Goal: Task Accomplishment & Management: Complete application form

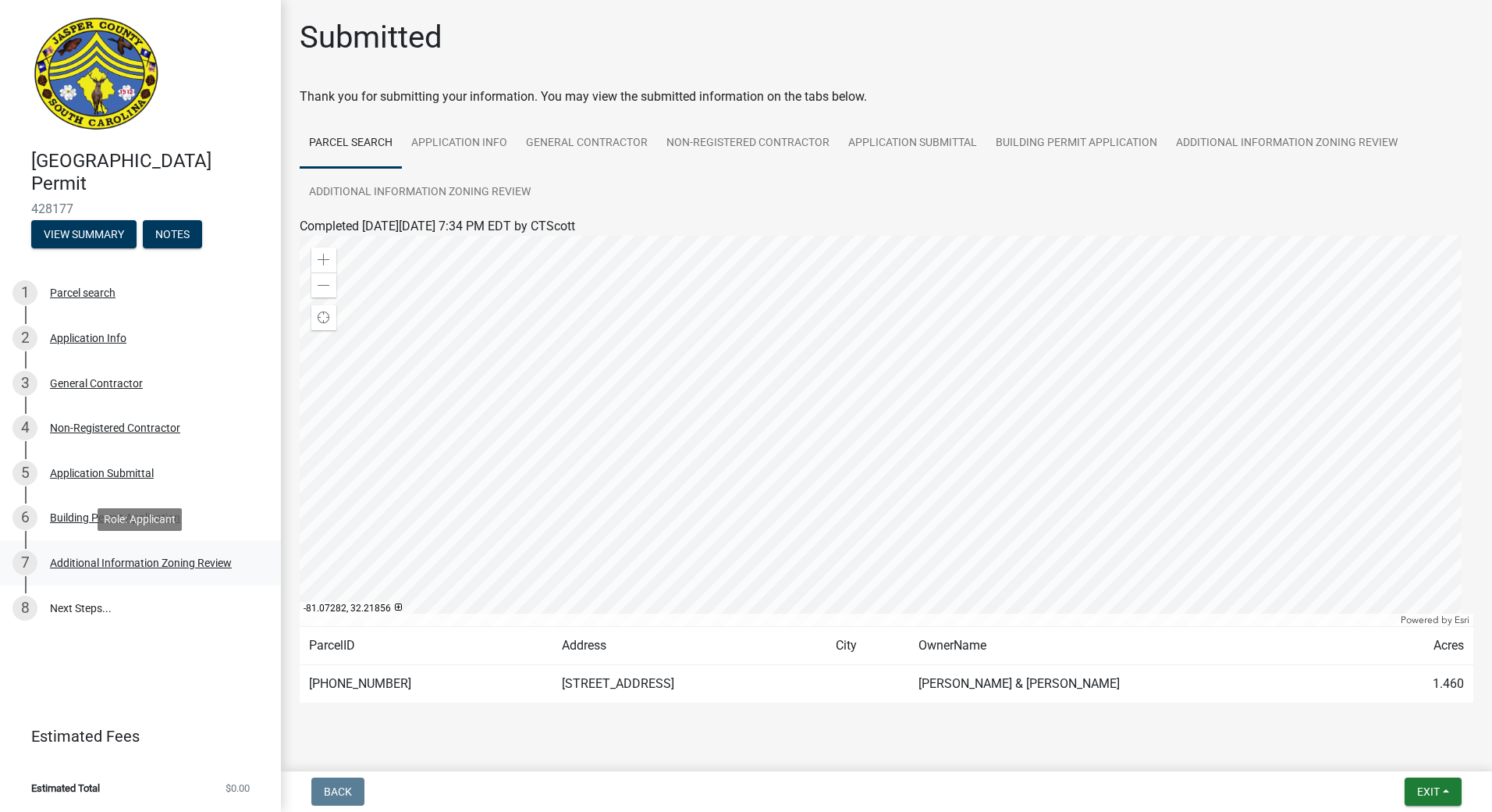
click at [91, 564] on div "Additional Information Zoning Review" at bounding box center [140, 562] width 182 height 11
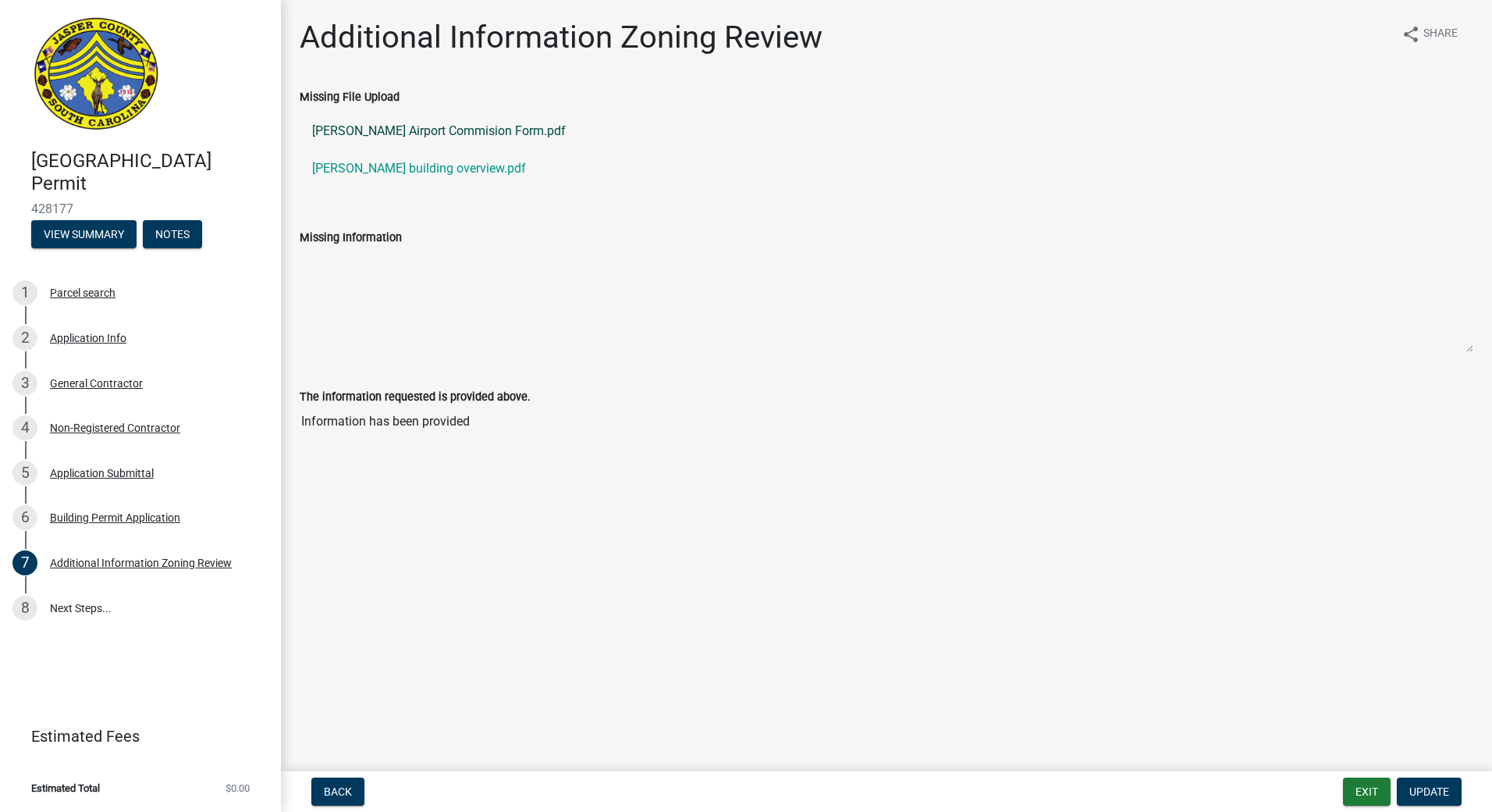
click at [450, 129] on link "Chad Scott Airport Commision Form.pdf" at bounding box center [886, 131] width 1174 height 37
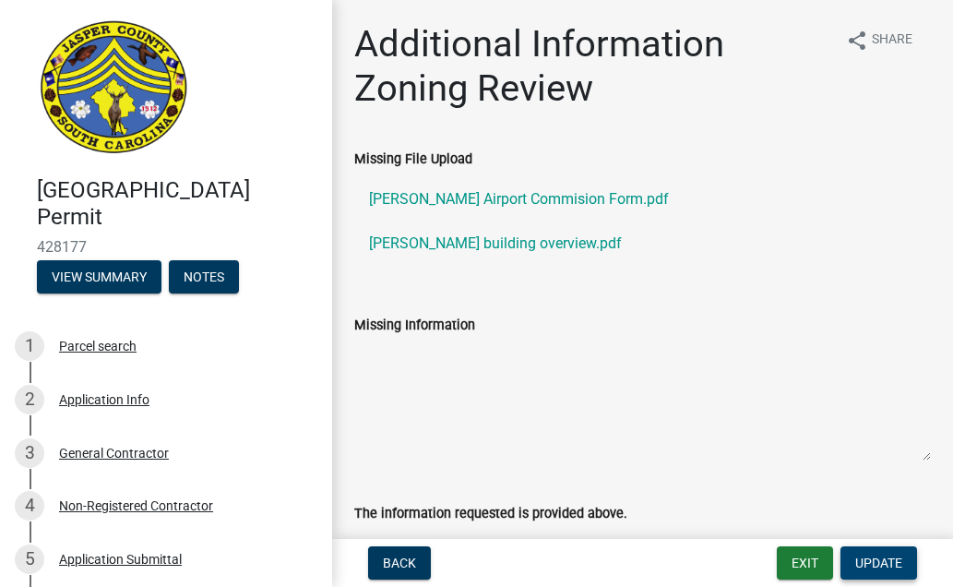
click at [863, 565] on span "Update" at bounding box center [878, 563] width 47 height 15
click at [885, 558] on span "Update" at bounding box center [878, 563] width 47 height 15
click at [886, 556] on span "Update" at bounding box center [878, 563] width 47 height 15
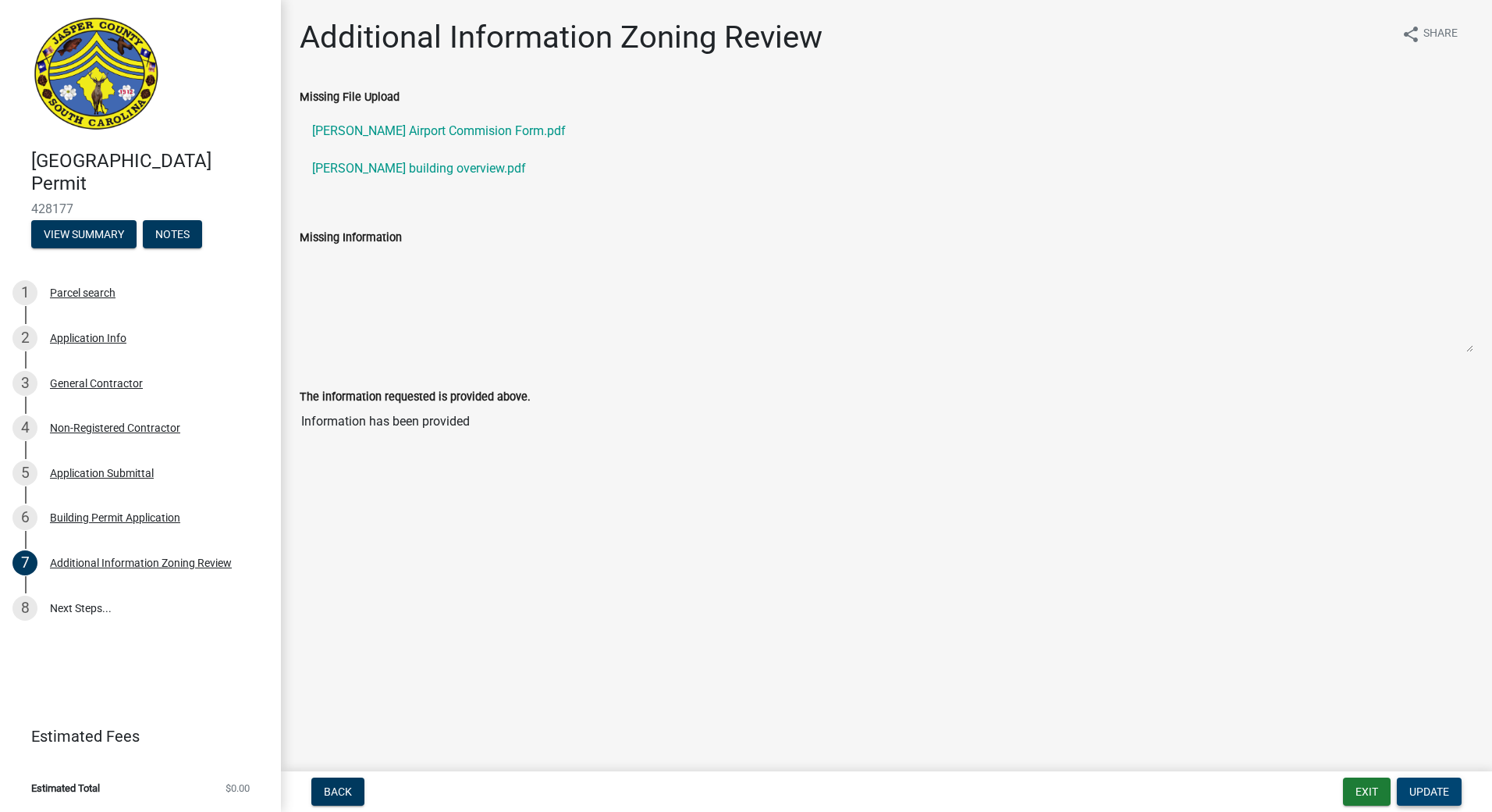
click at [1445, 790] on span "Update" at bounding box center [1429, 791] width 40 height 13
click at [1441, 788] on span "Update" at bounding box center [1429, 791] width 40 height 13
click at [520, 131] on link "Chad Scott Airport Commision Form.pdf" at bounding box center [886, 131] width 1174 height 37
click at [1431, 792] on span "Update" at bounding box center [1429, 791] width 40 height 13
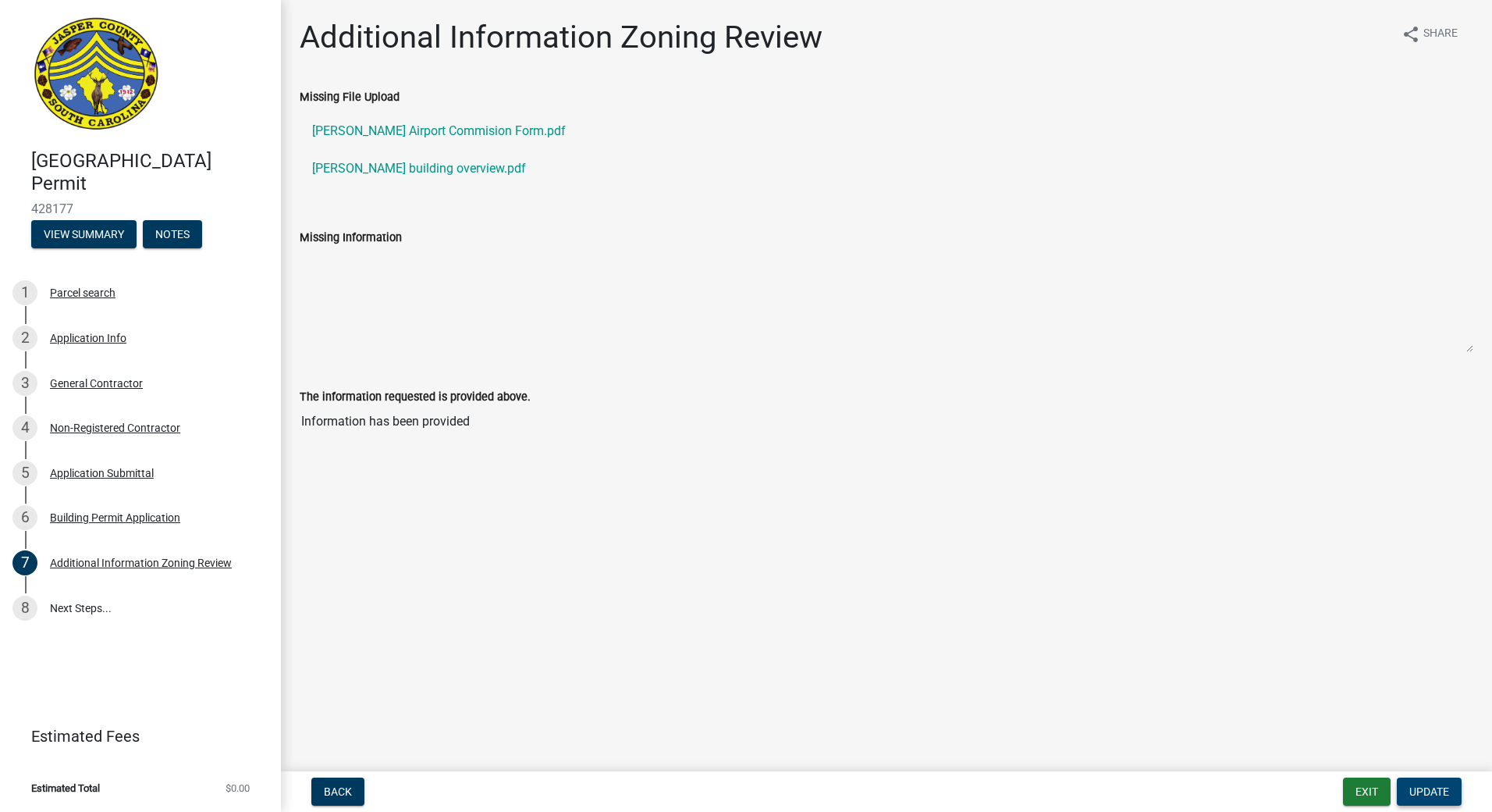
click at [1431, 792] on span "Update" at bounding box center [1429, 791] width 40 height 13
click at [460, 135] on link "Chad Scott Airport Commision Form.pdf" at bounding box center [886, 131] width 1174 height 37
click at [1437, 785] on span "Update" at bounding box center [1429, 791] width 40 height 13
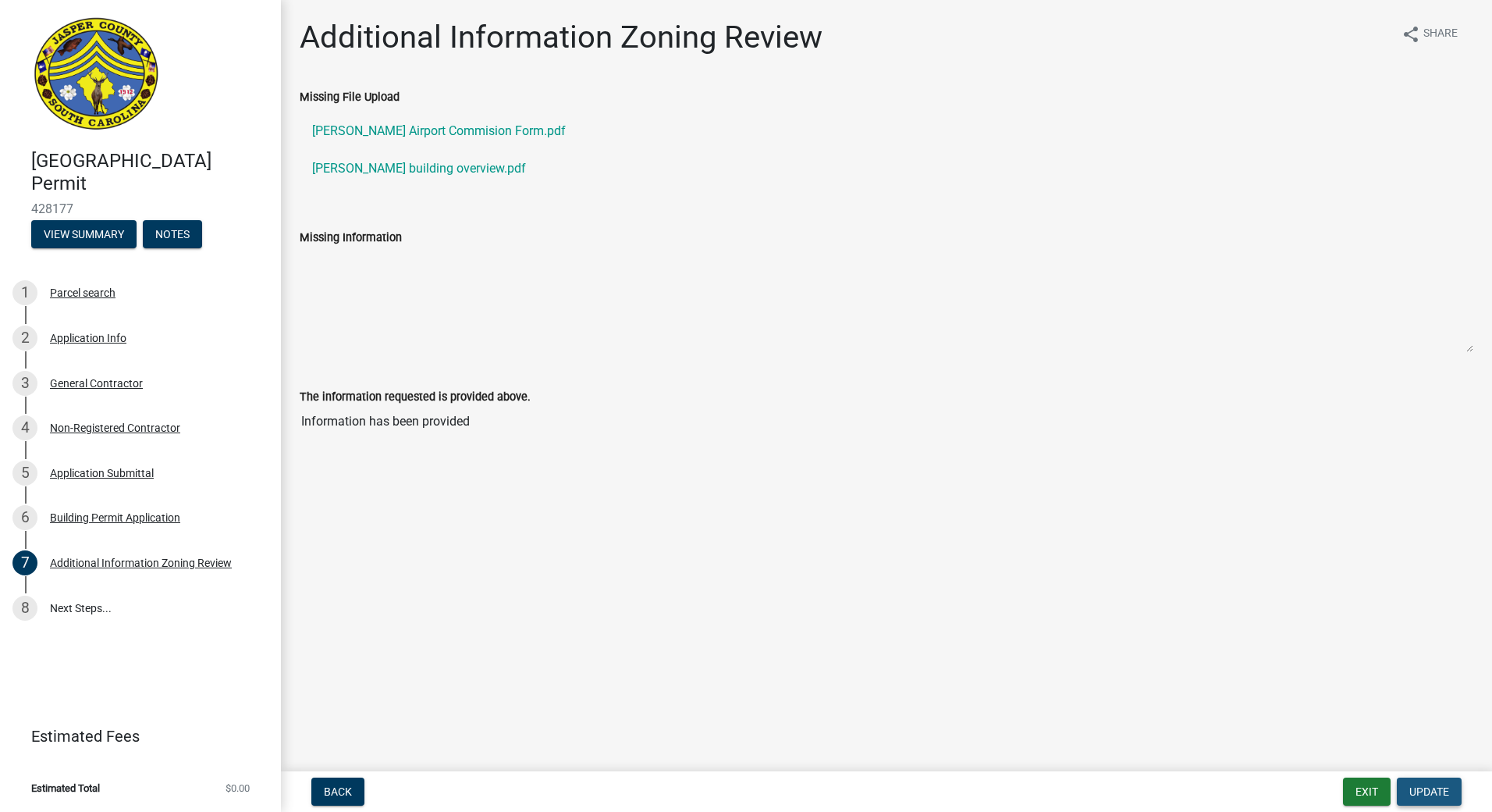
click at [1437, 785] on span "Update" at bounding box center [1429, 791] width 40 height 13
drag, startPoint x: 1437, startPoint y: 784, endPoint x: 999, endPoint y: 551, distance: 496.1
click at [999, 551] on main "Additional Information Zoning Review share Share Missing File Upload Chad Scott…" at bounding box center [886, 382] width 1211 height 765
click at [810, 683] on main "Additional Information Zoning Review share Share Missing File Upload Chad Scott…" at bounding box center [886, 382] width 1211 height 765
click at [327, 804] on button "Back" at bounding box center [337, 791] width 53 height 28
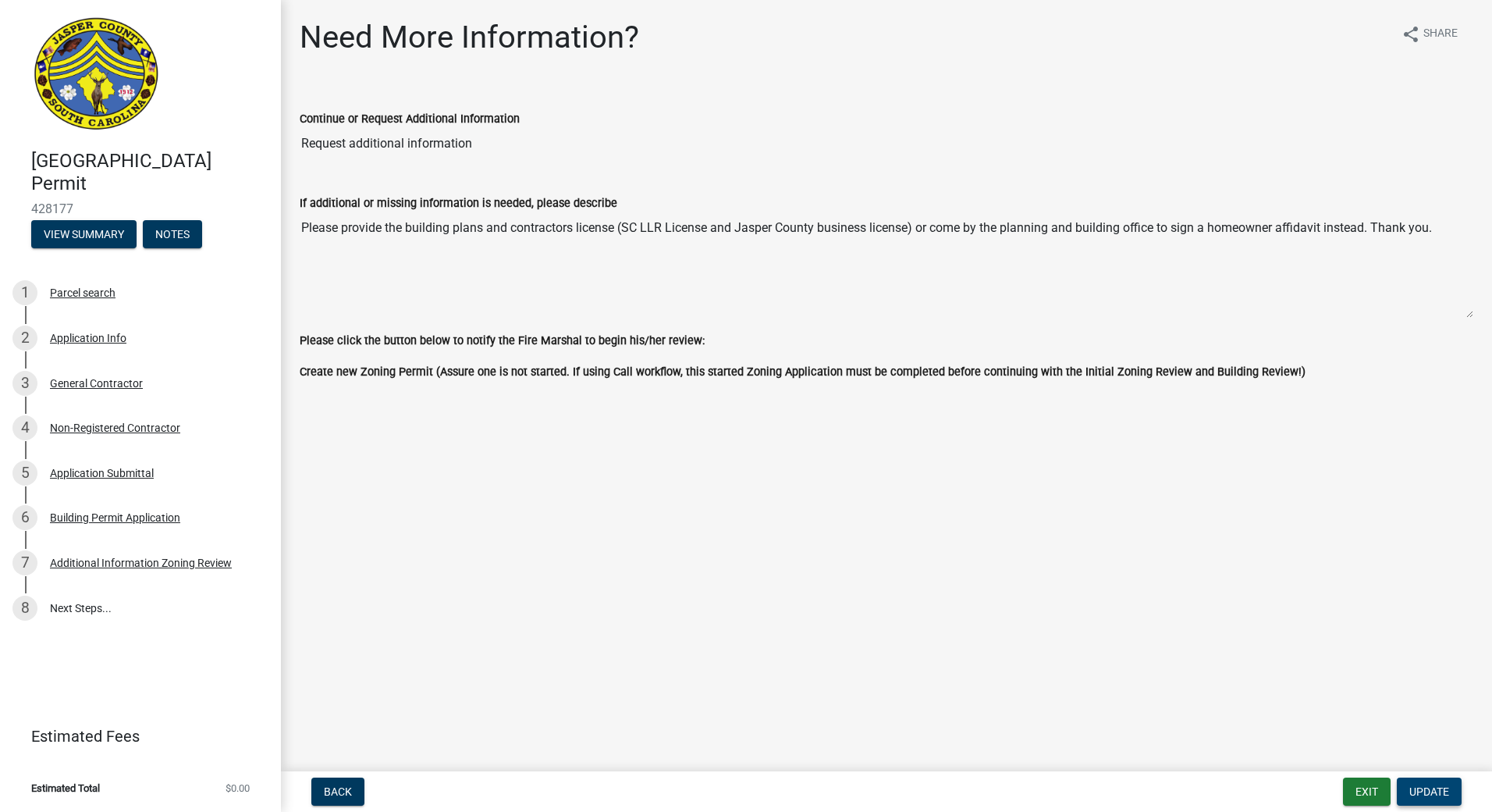
click at [1429, 774] on nav "Back Exit Update" at bounding box center [886, 792] width 1211 height 41
click at [1436, 790] on span "Update" at bounding box center [1429, 791] width 40 height 13
click at [119, 234] on button "View Summary" at bounding box center [84, 233] width 106 height 28
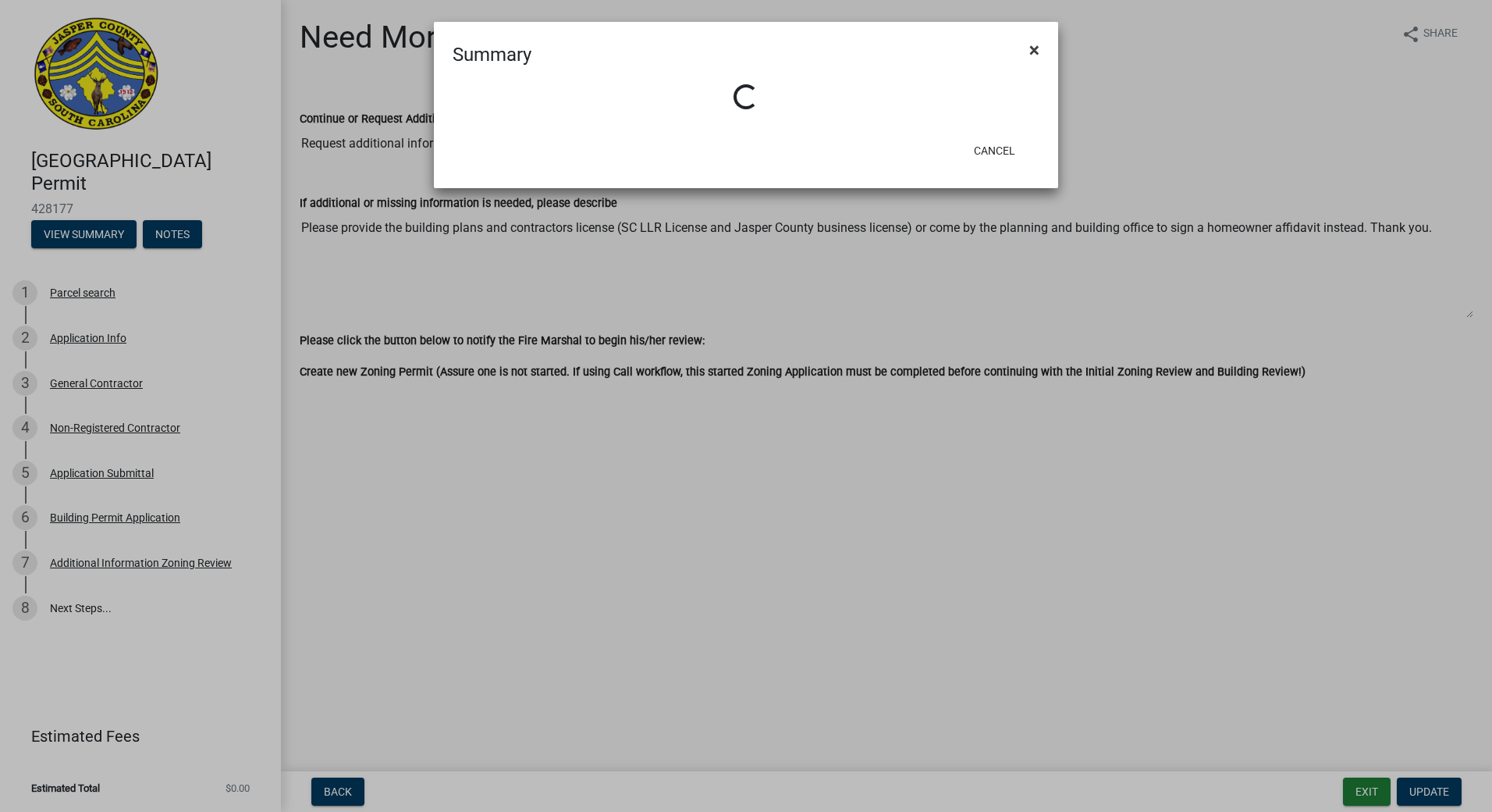
click at [1035, 54] on span "×" at bounding box center [1034, 50] width 10 height 22
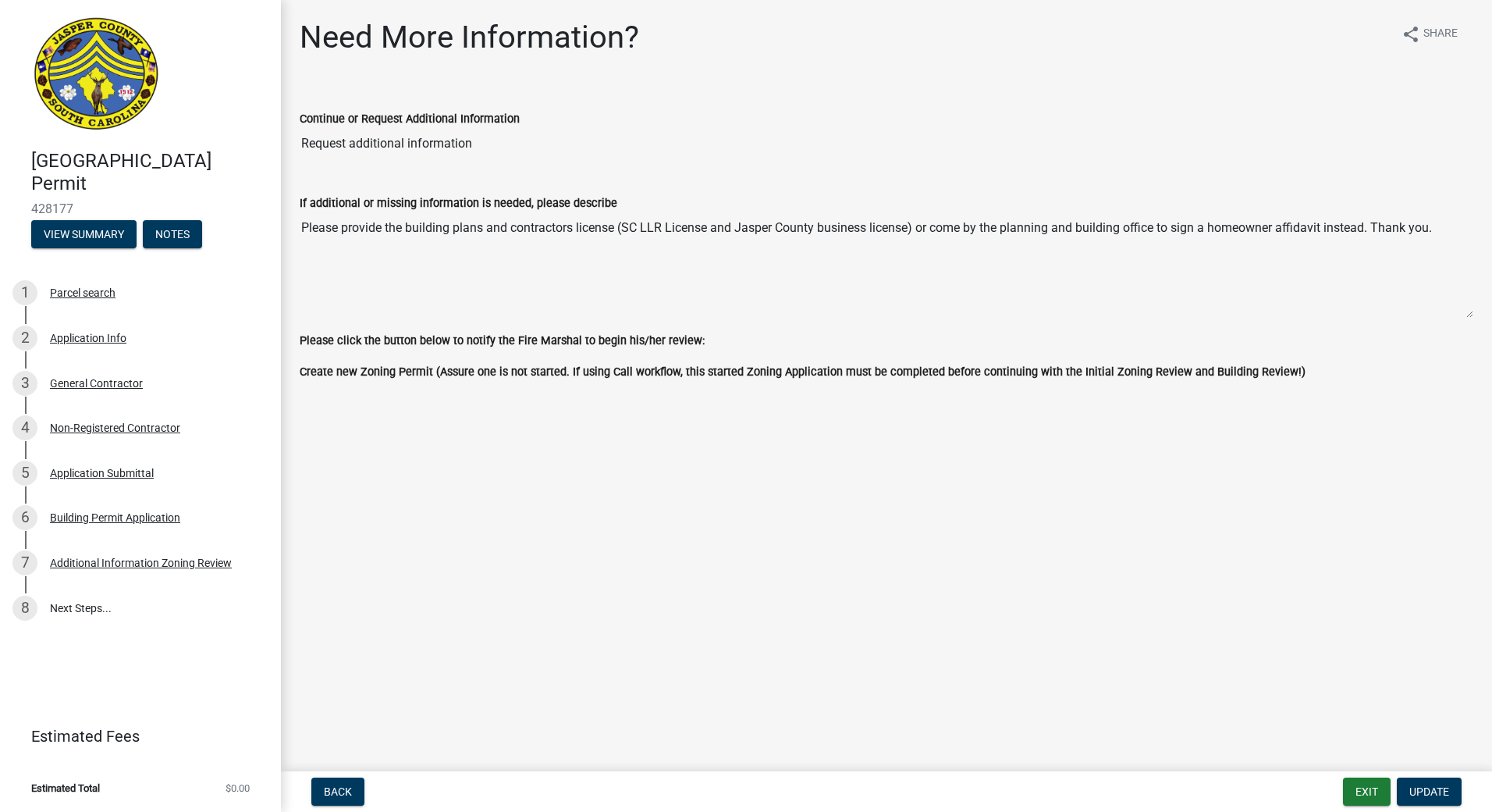
click at [524, 458] on main "Need More Information? share Share Continue or Request Additional Information R…" at bounding box center [886, 382] width 1211 height 765
click at [183, 555] on div "7 Additional Information Zoning Review" at bounding box center [134, 563] width 244 height 25
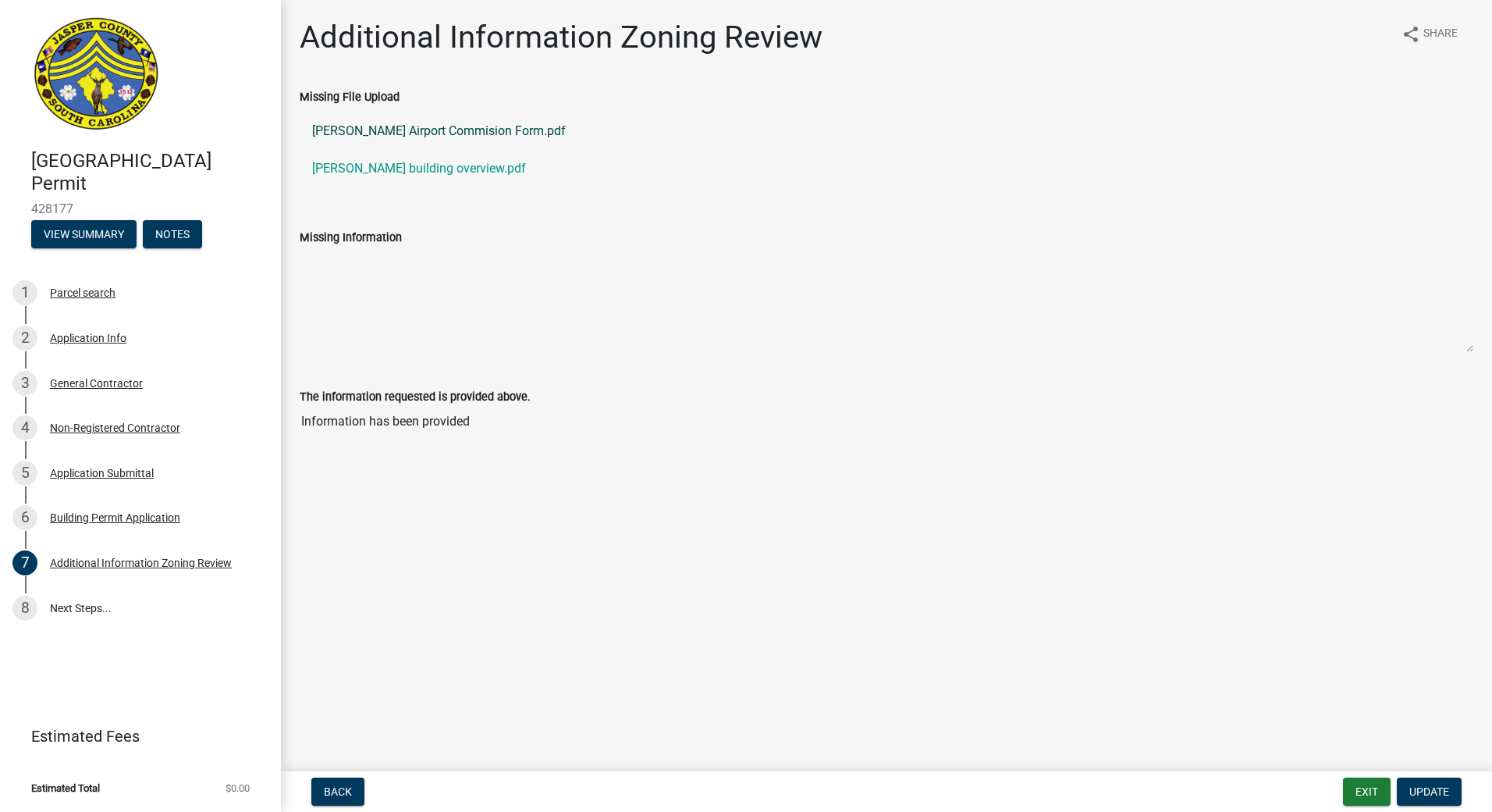
drag, startPoint x: 518, startPoint y: 130, endPoint x: 456, endPoint y: 129, distance: 62.0
click at [456, 129] on link "Chad Scott Airport Commision Form.pdf" at bounding box center [886, 131] width 1174 height 37
click at [1451, 778] on button "Update" at bounding box center [1429, 791] width 65 height 28
click at [1431, 787] on span "Update" at bounding box center [1429, 791] width 40 height 13
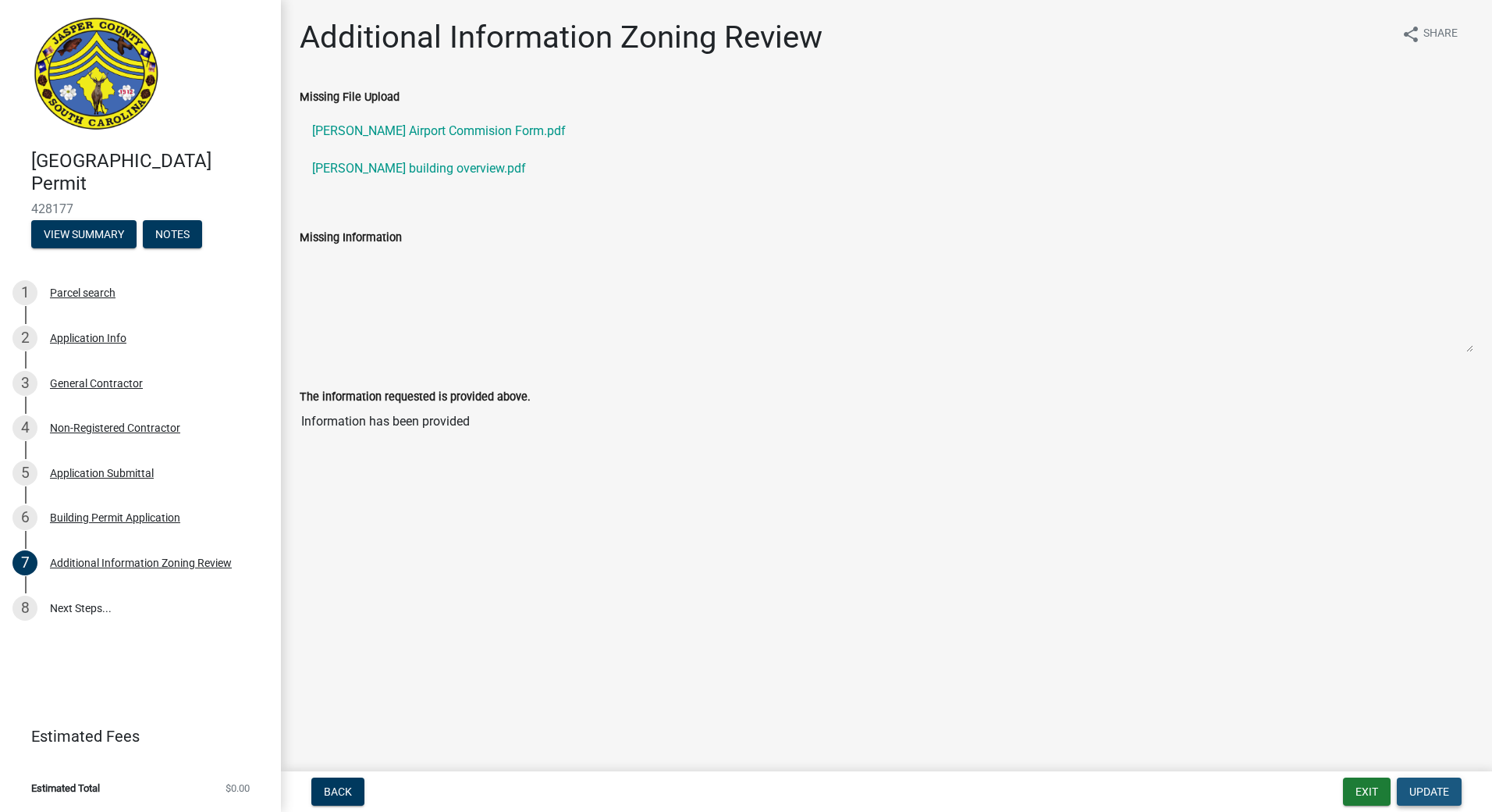
click at [1431, 787] on span "Update" at bounding box center [1429, 791] width 40 height 13
click at [1430, 787] on span "Update" at bounding box center [1429, 791] width 40 height 13
click at [1429, 787] on span "Update" at bounding box center [1429, 791] width 40 height 13
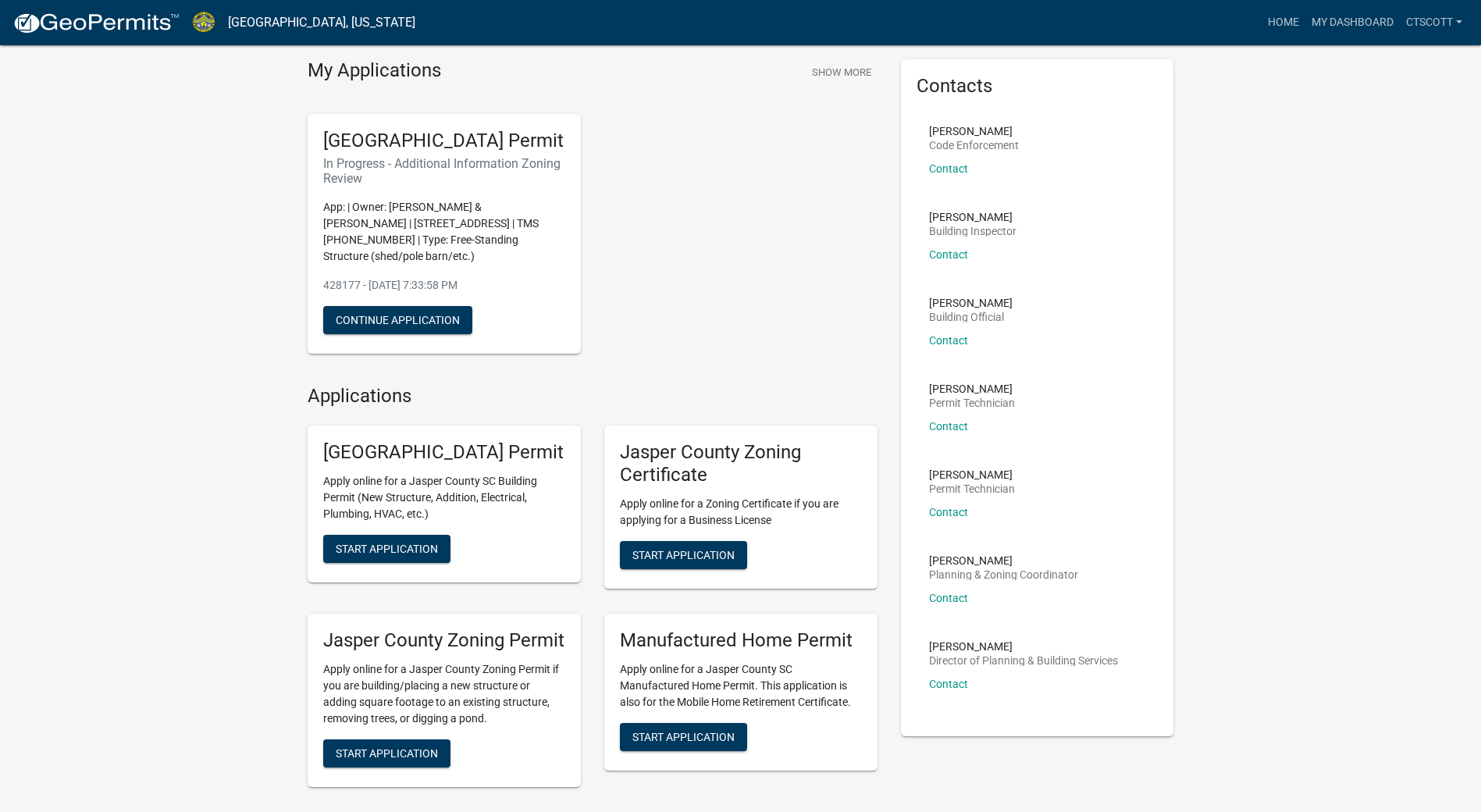
scroll to position [78, 0]
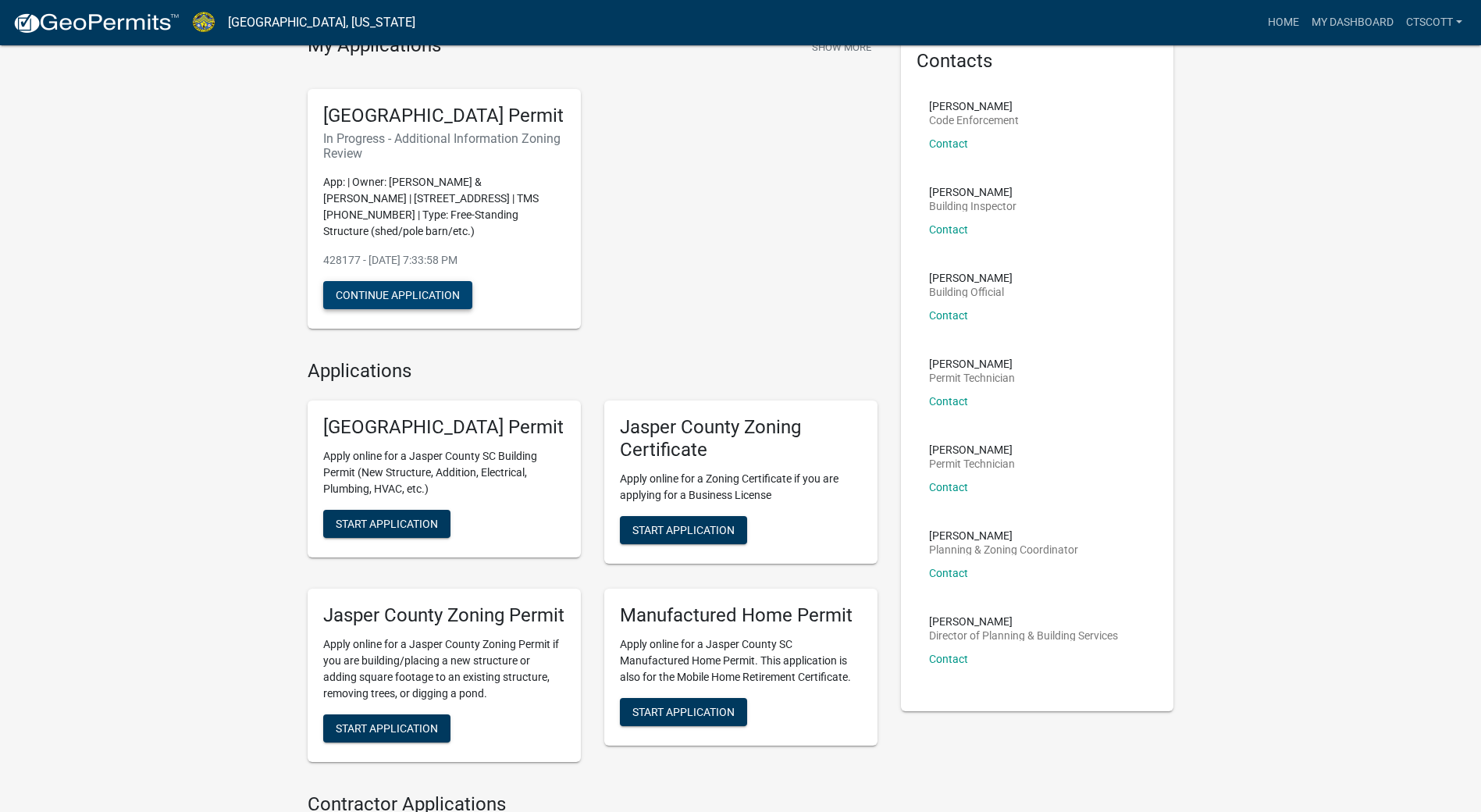
click at [415, 309] on button "Continue Application" at bounding box center [398, 294] width 149 height 28
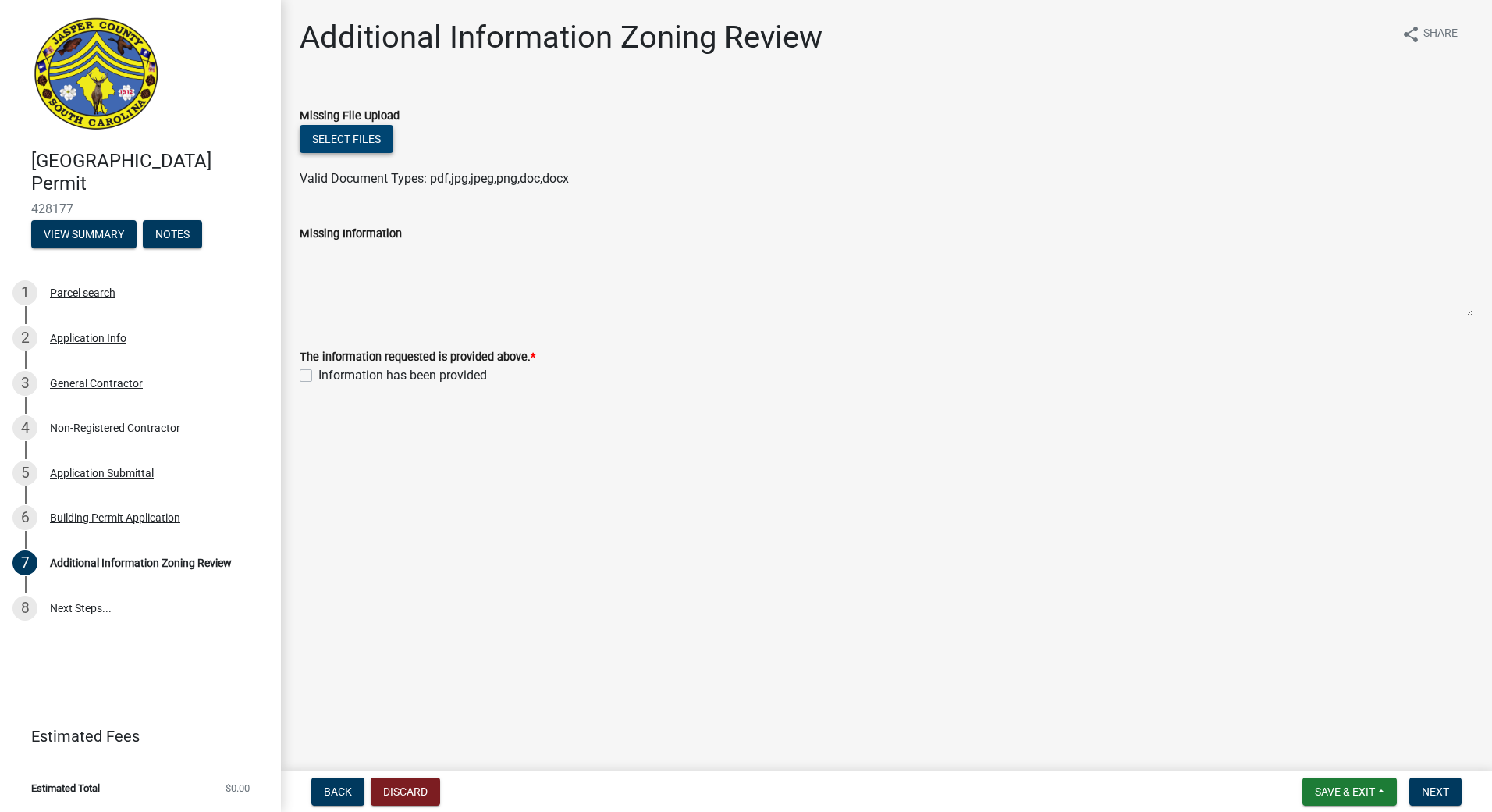
click at [357, 136] on button "Select files" at bounding box center [346, 139] width 94 height 28
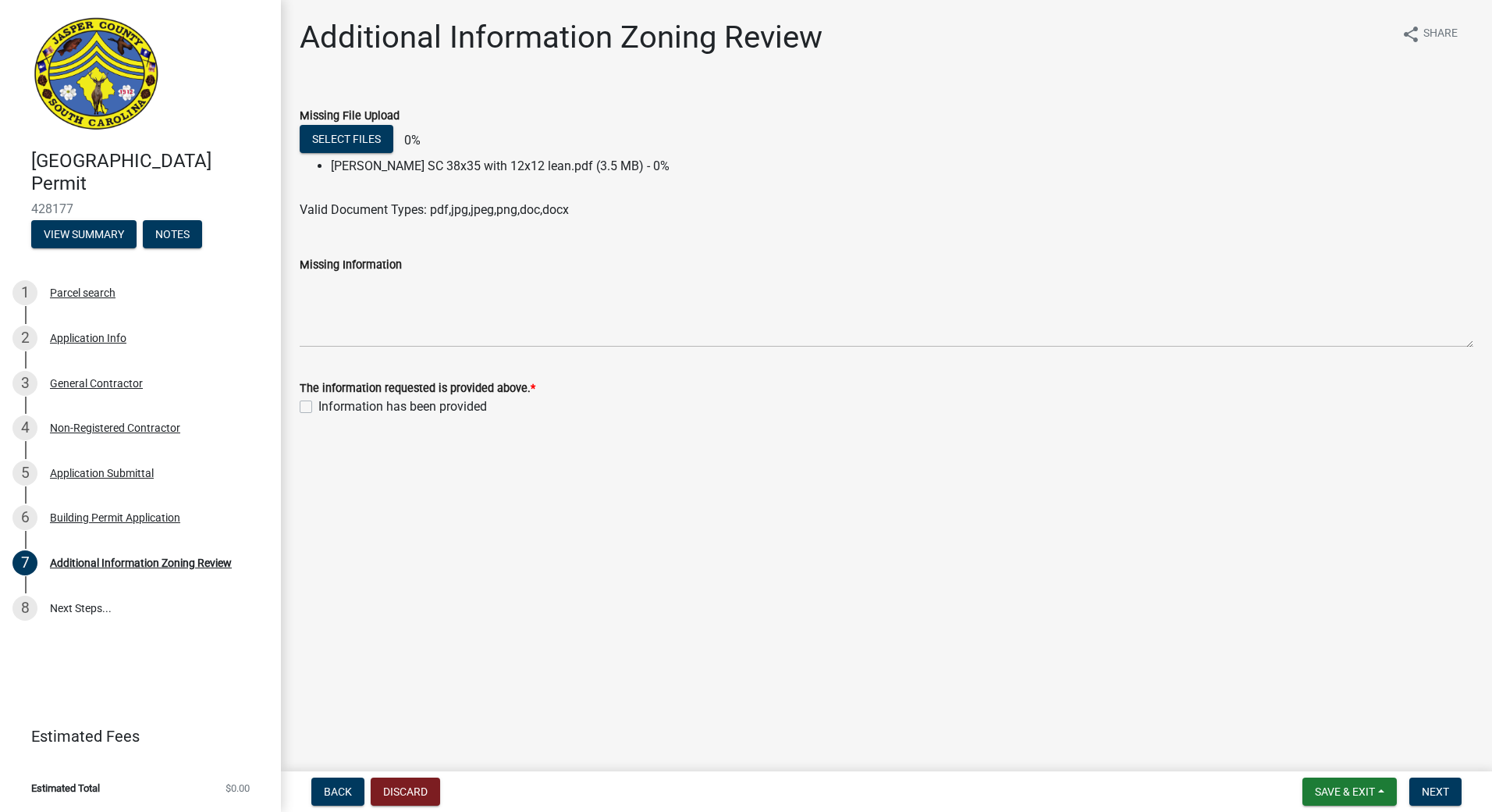
click at [723, 530] on main "Additional Information Zoning Review share Share Missing File Upload Select fil…" at bounding box center [886, 382] width 1211 height 765
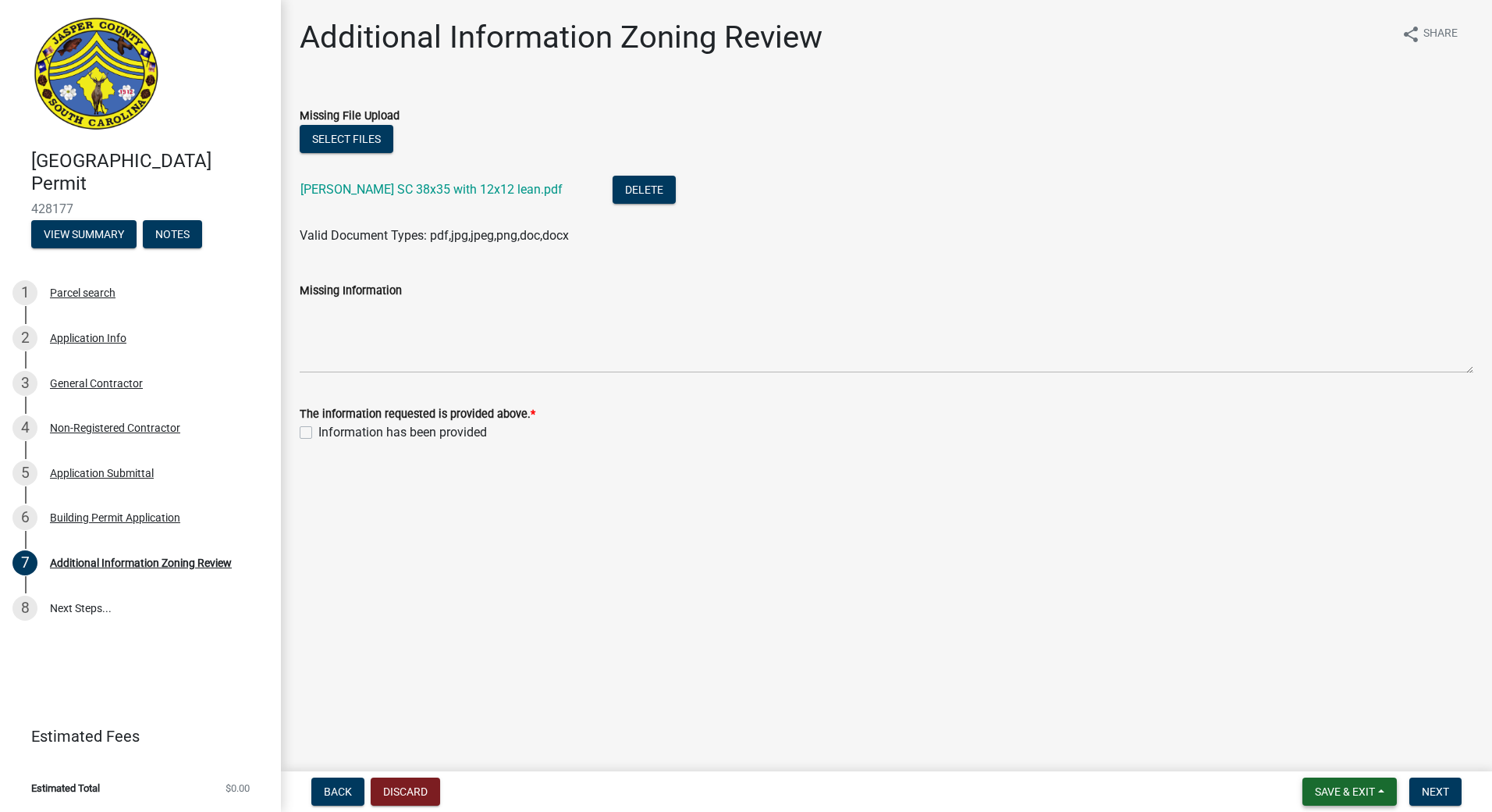
click at [1345, 782] on button "Save & Exit" at bounding box center [1350, 791] width 95 height 28
click at [1307, 749] on button "Save & Exit" at bounding box center [1335, 751] width 125 height 37
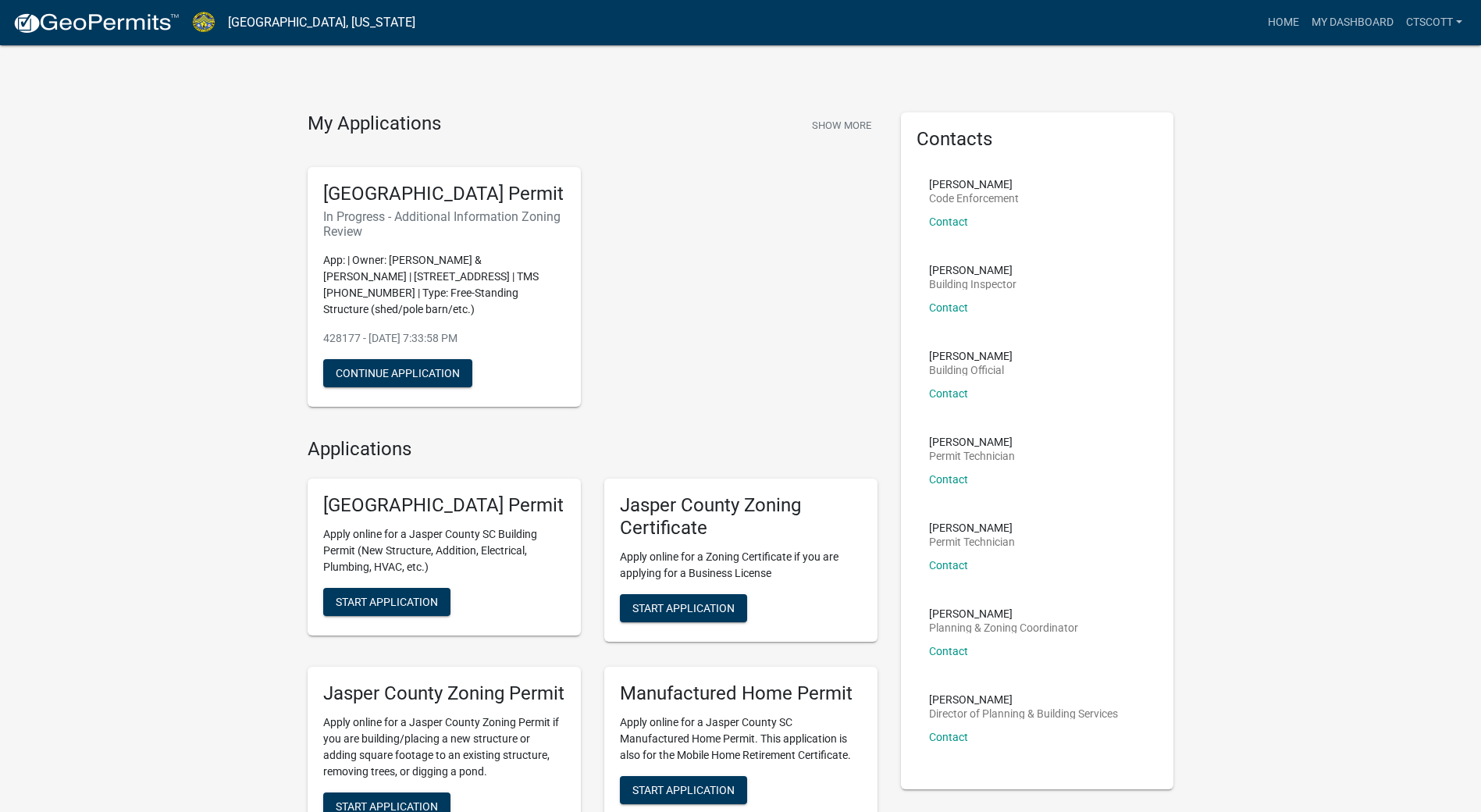
click at [486, 575] on p "Apply online for a Jasper County SC Building Permit (New Structure, Addition, E…" at bounding box center [444, 551] width 242 height 49
click at [1350, 19] on link "My Dashboard" at bounding box center [1352, 22] width 95 height 30
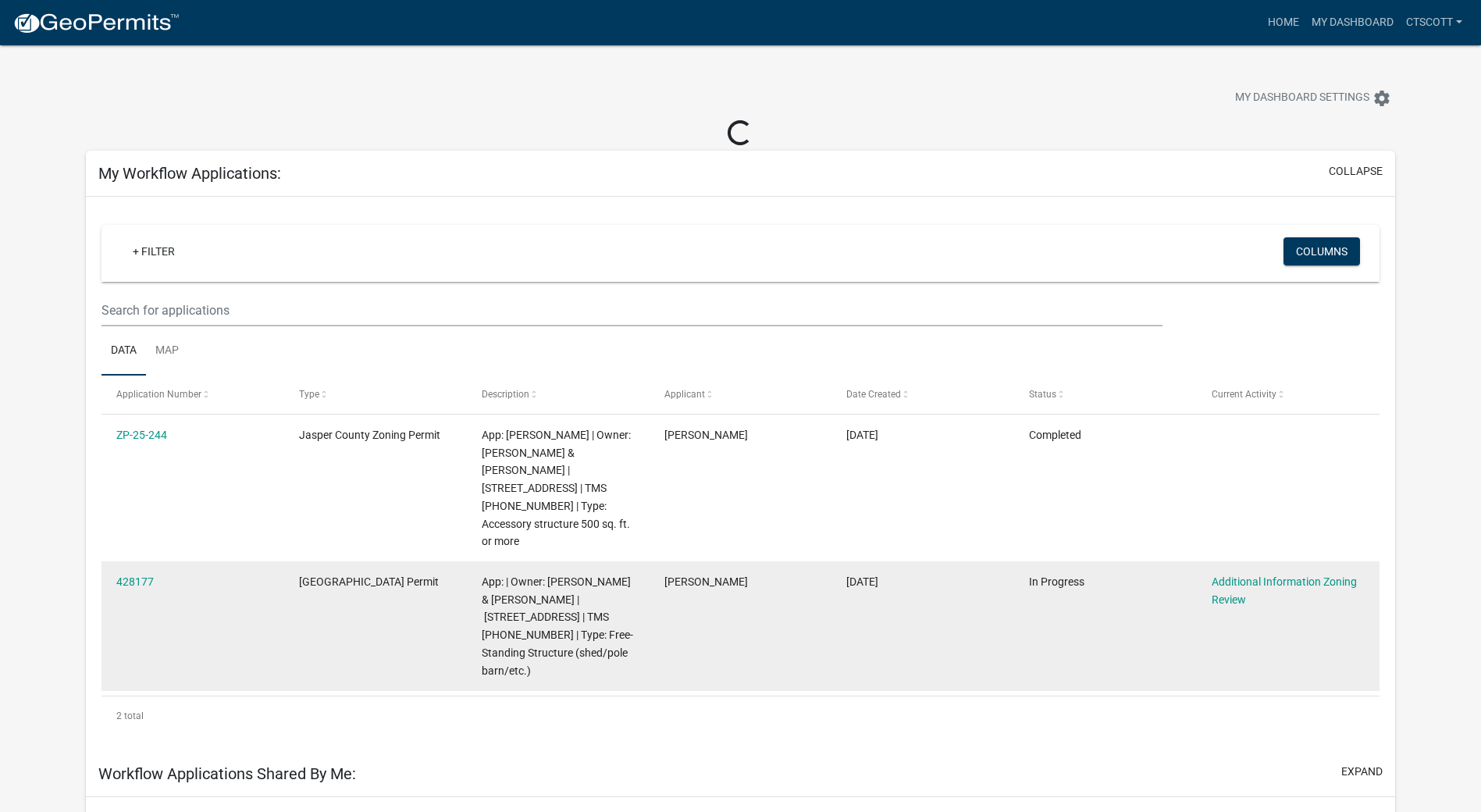
click at [381, 576] on datatable-body-cell "[GEOGRAPHIC_DATA] Permit" at bounding box center [376, 626] width 183 height 129
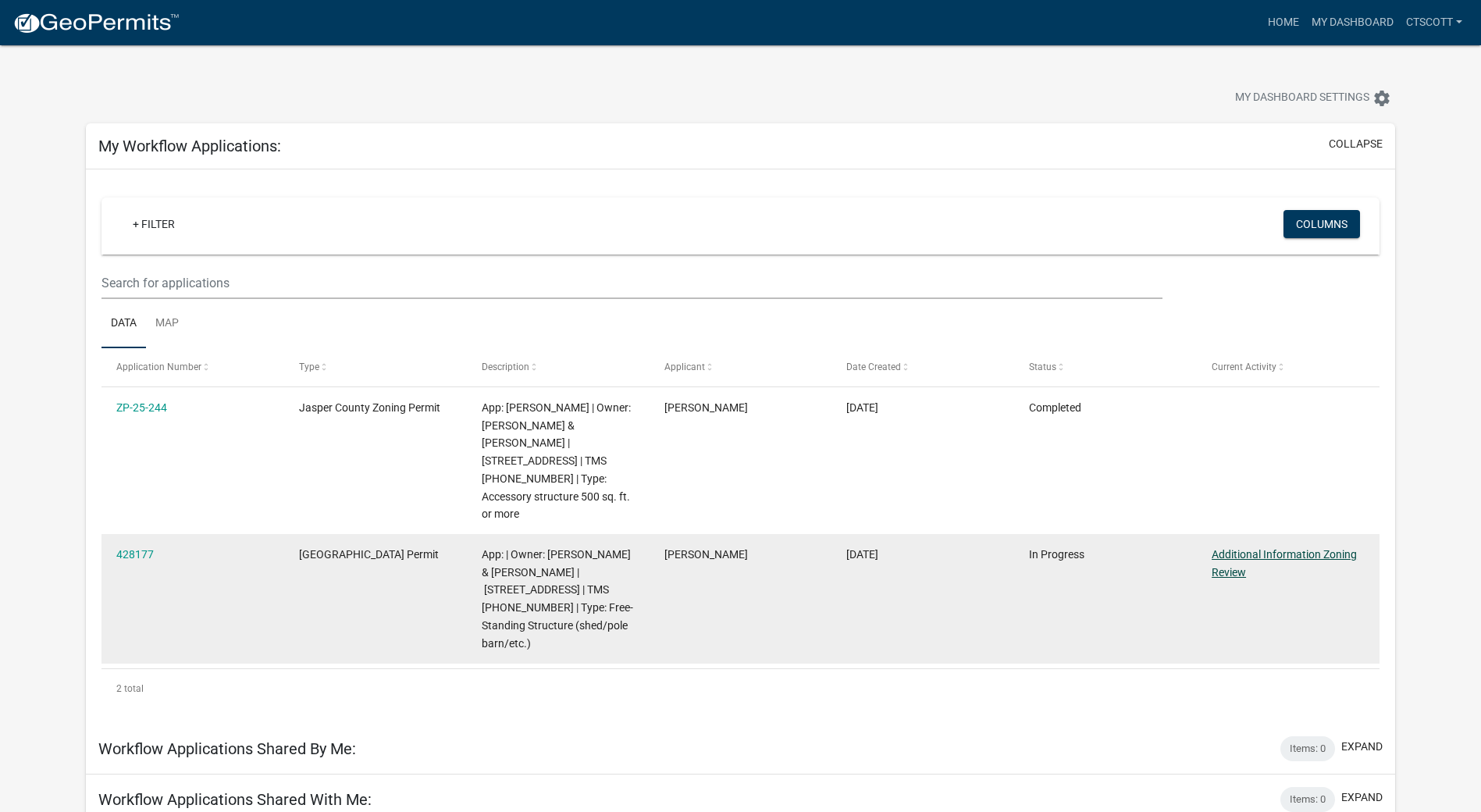
click at [1230, 556] on link "Additional Information Zoning Review" at bounding box center [1284, 563] width 145 height 30
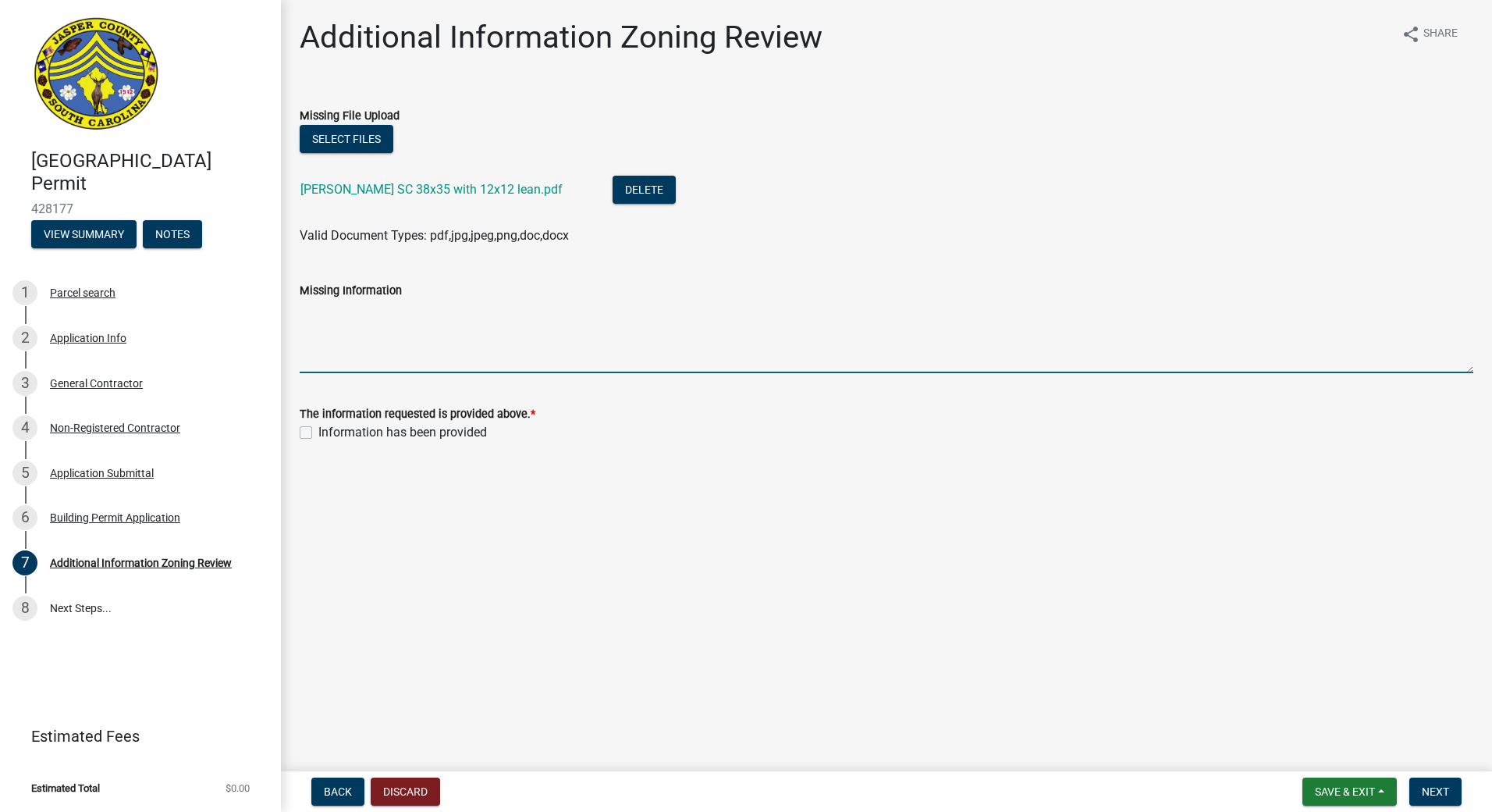
click at [807, 301] on textarea "Missing Information" at bounding box center [886, 336] width 1174 height 74
click at [887, 612] on main "Additional Information Zoning Review share Share Missing File Upload Select fil…" at bounding box center [886, 382] width 1211 height 765
click at [447, 309] on textarea "Missing Information" at bounding box center [886, 336] width 1174 height 74
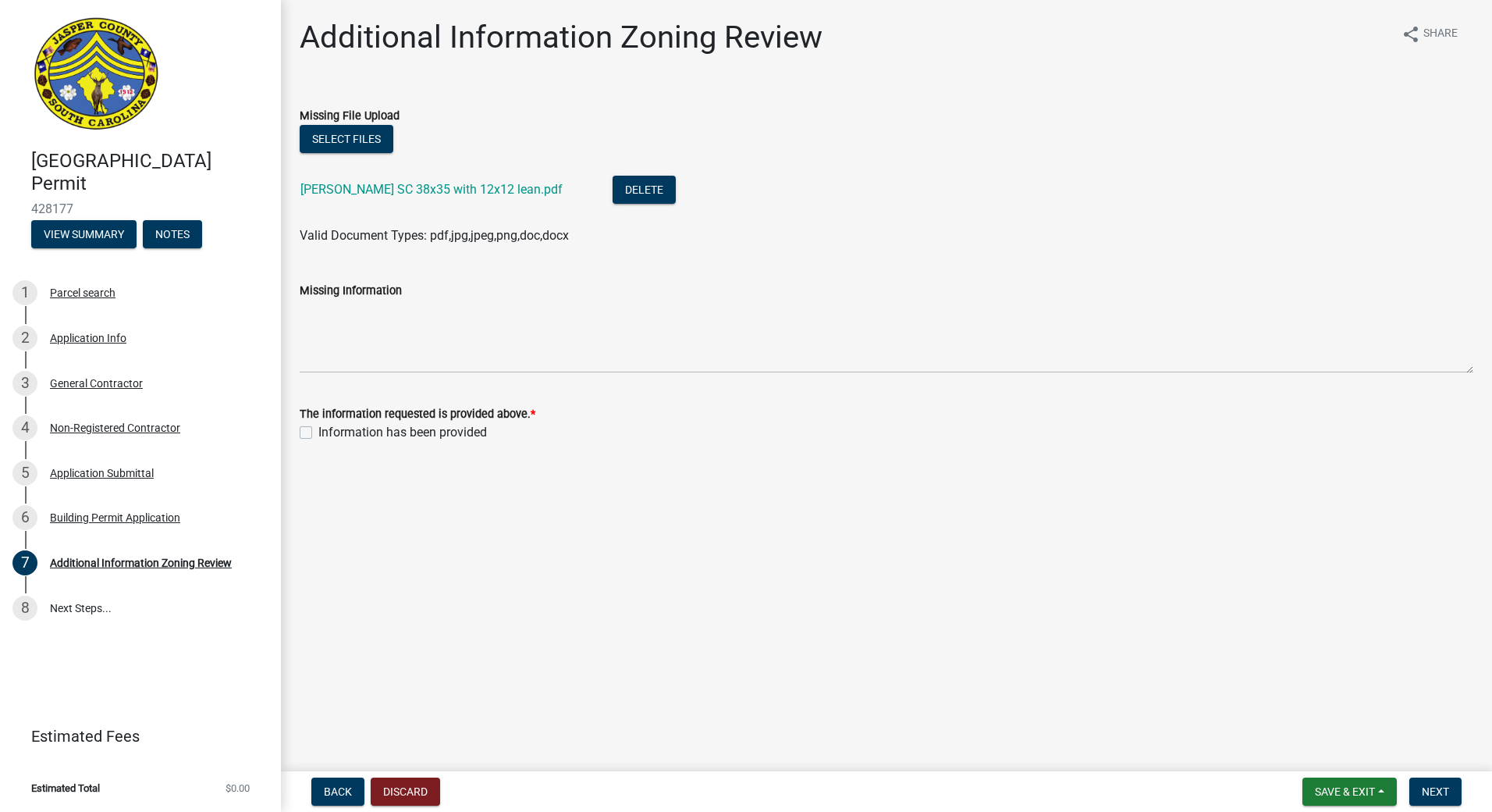
click at [798, 501] on main "Additional Information Zoning Review share Share Missing File Upload Select fil…" at bounding box center [886, 382] width 1211 height 765
click at [773, 583] on main "Additional Information Zoning Review share Share Missing File Upload Select fil…" at bounding box center [886, 382] width 1211 height 765
click at [1111, 637] on main "Additional Information Zoning Review share Share Missing File Upload Select fil…" at bounding box center [886, 382] width 1211 height 765
click at [1015, 662] on main "Additional Information Zoning Review share Share Missing File Upload Select fil…" at bounding box center [886, 382] width 1211 height 765
click at [1449, 788] on span "Next" at bounding box center [1435, 791] width 27 height 13
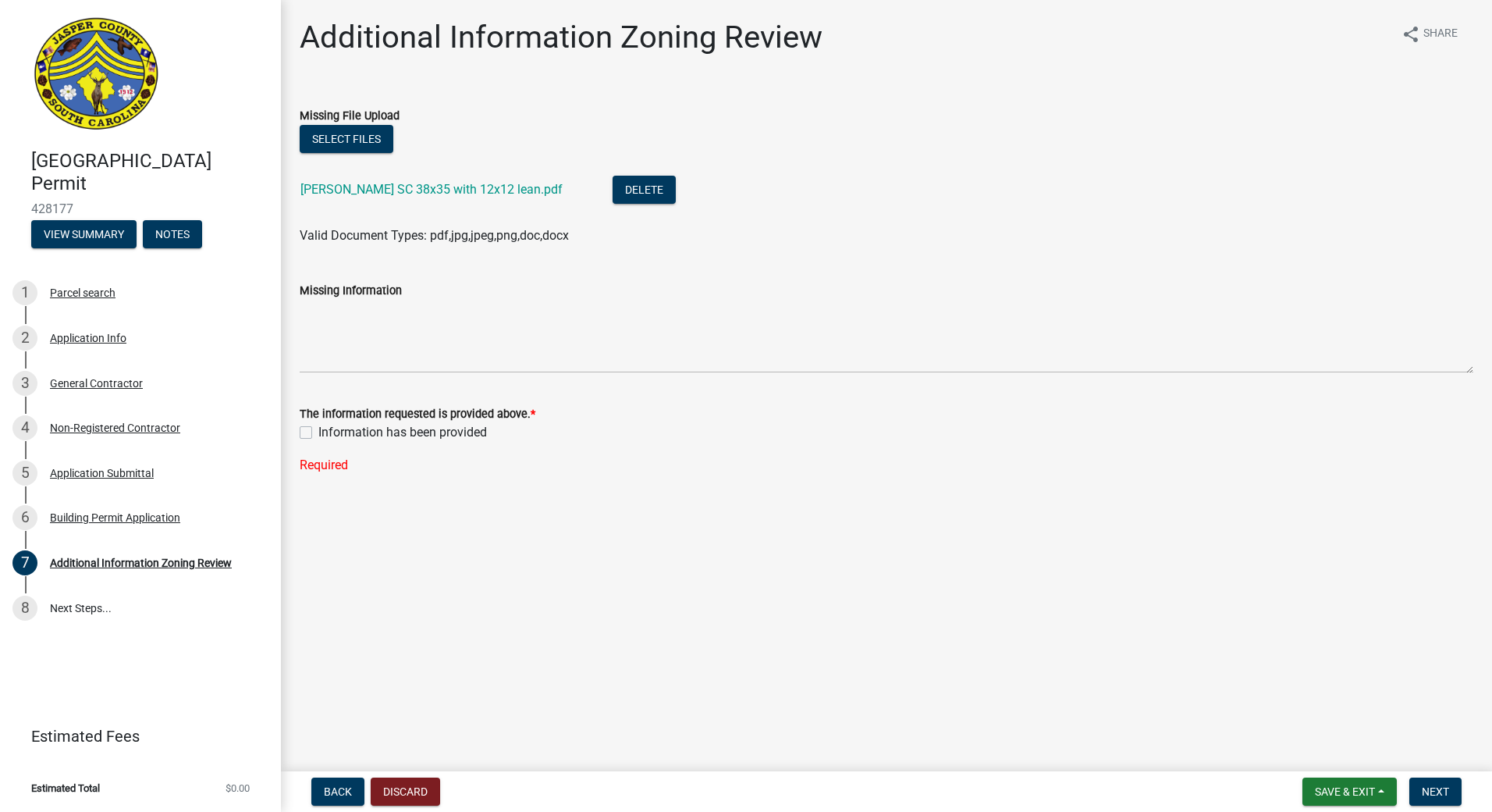
click at [319, 430] on label "Information has been provided" at bounding box center [403, 432] width 168 height 19
click at [319, 430] on input "Information has been provided" at bounding box center [324, 428] width 10 height 10
checkbox input "true"
click at [1446, 798] on span "Next" at bounding box center [1435, 791] width 27 height 13
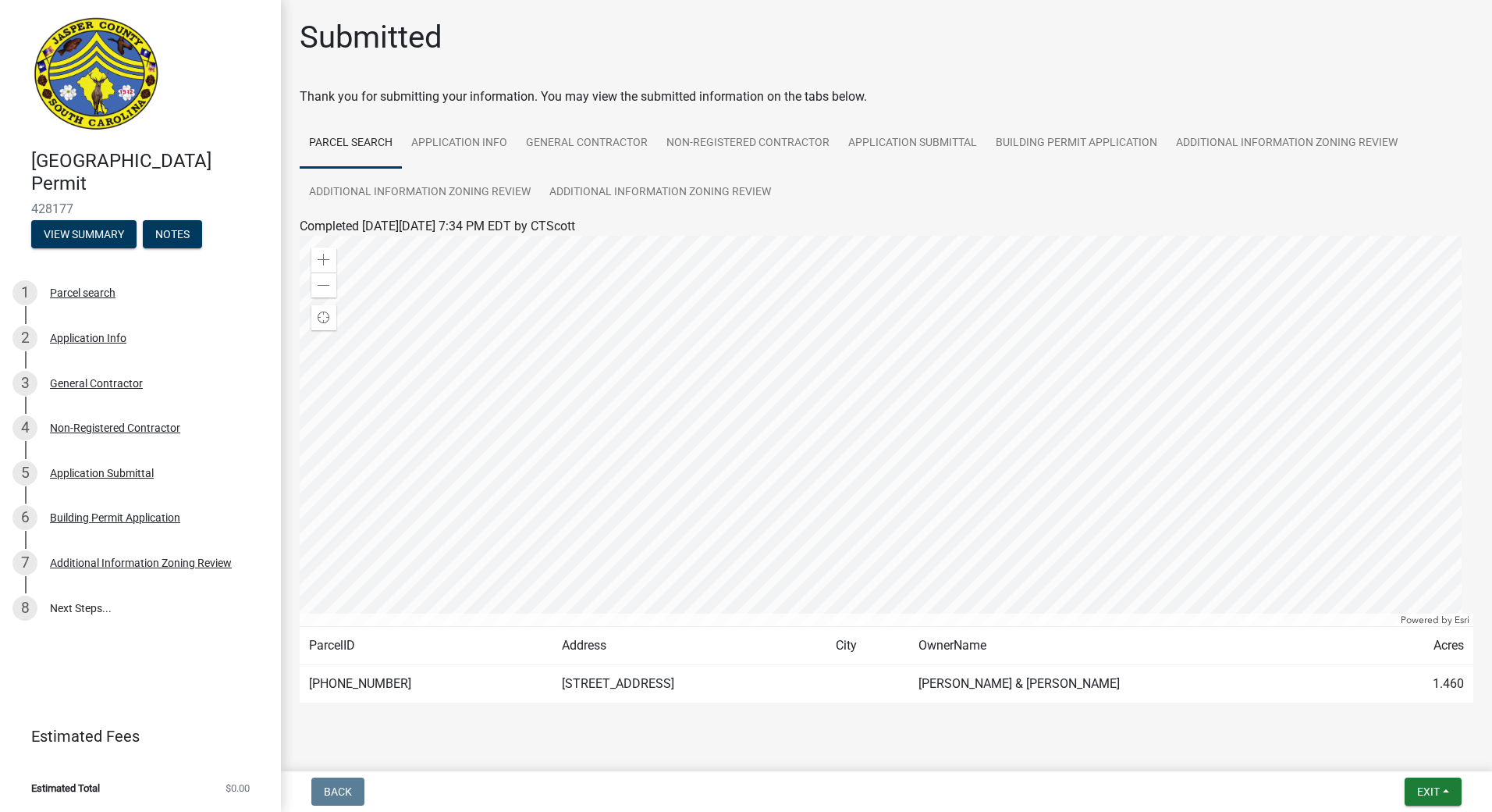
scroll to position [30, 0]
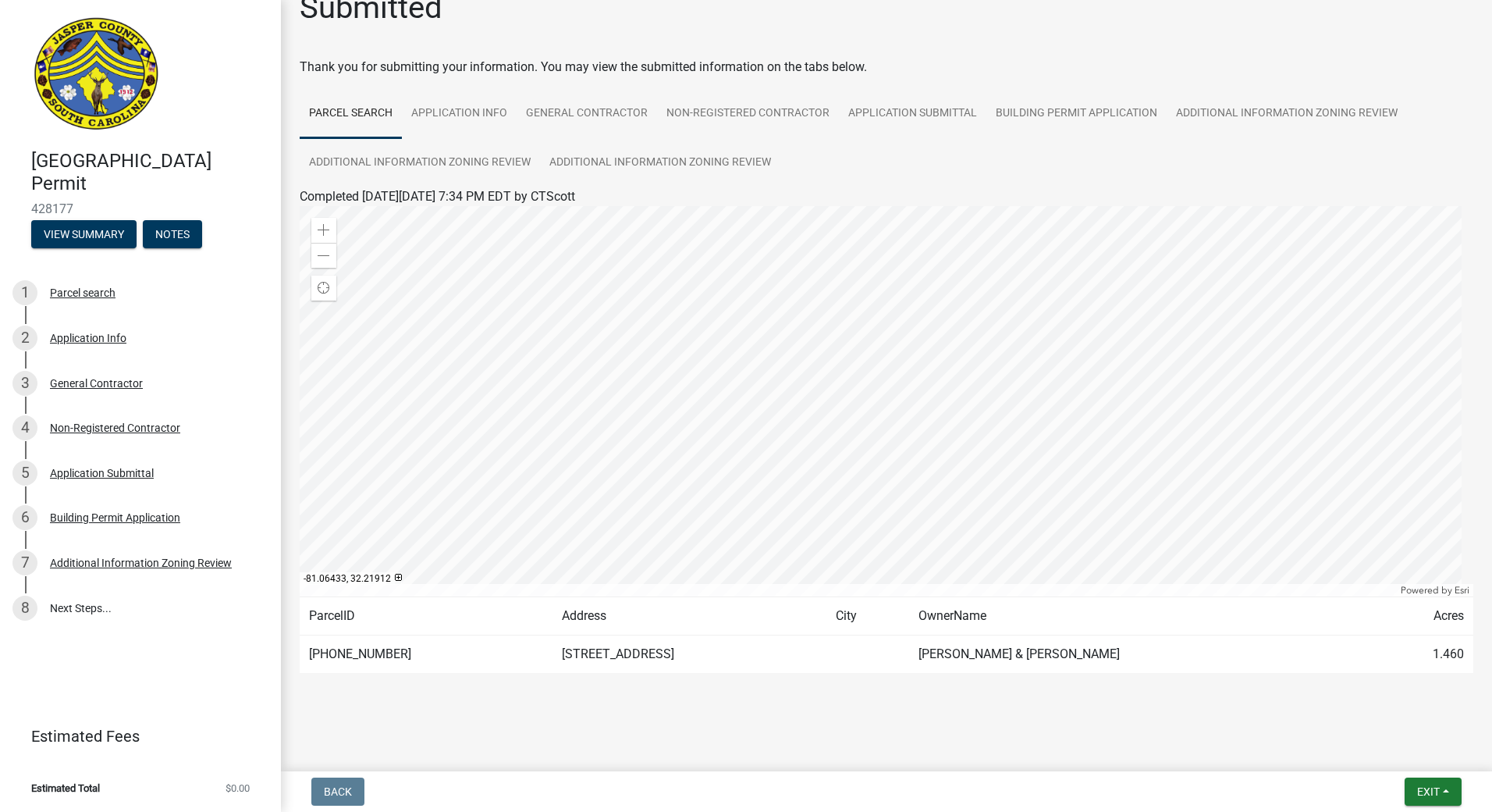
click at [934, 63] on div "Thank you for submitting your information. You may view the submitted informati…" at bounding box center [886, 67] width 1174 height 19
